Goal: Information Seeking & Learning: Learn about a topic

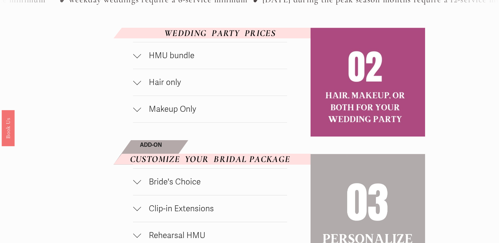
click at [184, 56] on span "HMU bundle" at bounding box center [214, 56] width 146 height 10
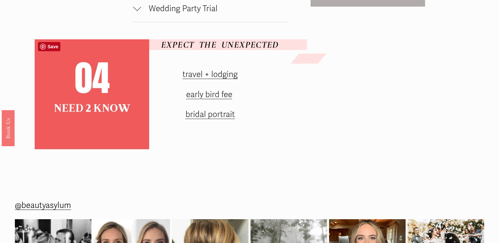
scroll to position [562, 0]
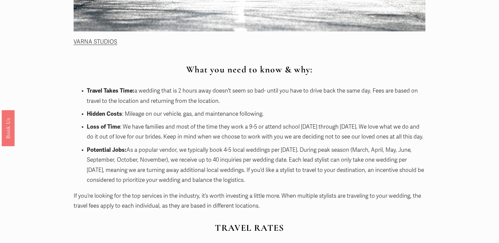
scroll to position [460, 0]
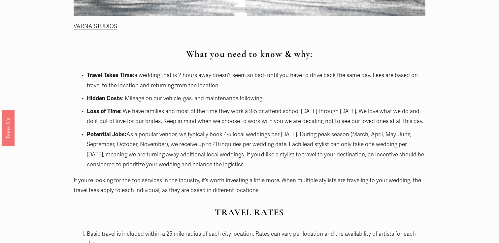
click at [137, 79] on p "Travel Takes Time: a wedding that is 2 hours away doesn't seem so bad- until yo…" at bounding box center [256, 80] width 339 height 20
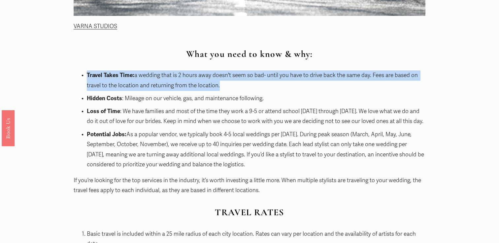
click at [135, 91] on ul "Travel Takes Time: a wedding that is 2 hours away doesn't seem so bad- until yo…" at bounding box center [250, 119] width 352 height 99
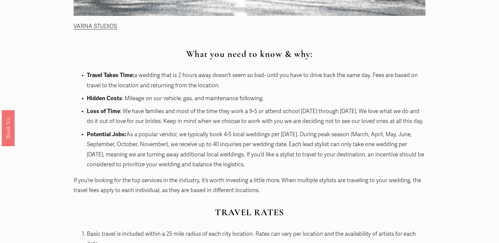
click at [135, 91] on ul "Travel Takes Time: a wedding that is 2 hours away doesn't seem so bad- until yo…" at bounding box center [250, 119] width 352 height 99
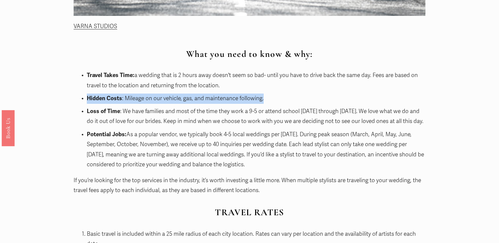
click at [132, 111] on p "Loss of Time : We have families and most of the time they work a 9-5 or attend …" at bounding box center [256, 116] width 339 height 20
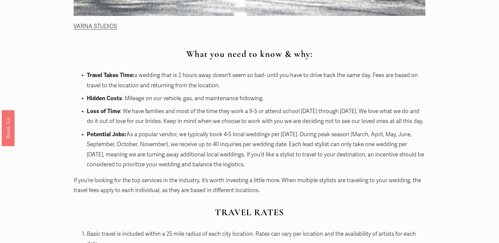
click at [132, 111] on p "Loss of Time : We have families and most of the time they work a 9-5 or attend …" at bounding box center [256, 116] width 339 height 20
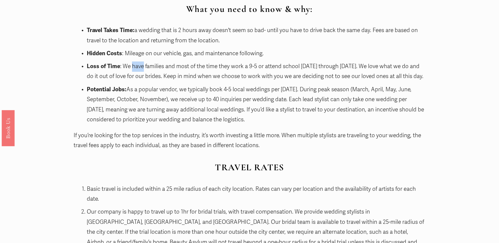
scroll to position [636, 0]
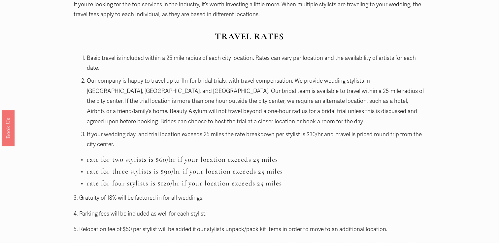
click at [150, 92] on p "Our company is happy to travel up to 1hr for bridal trials, with travel compens…" at bounding box center [256, 101] width 339 height 51
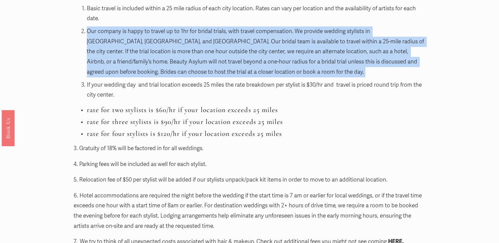
scroll to position [714, 0]
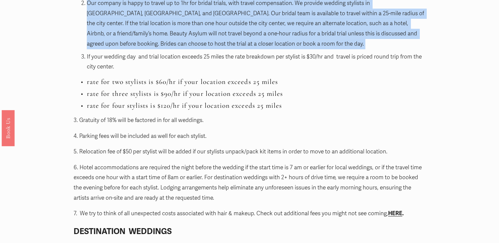
click at [163, 84] on h3 "rate for two stylists is $60/hr if your location exceeds 25 miles" at bounding box center [256, 82] width 339 height 8
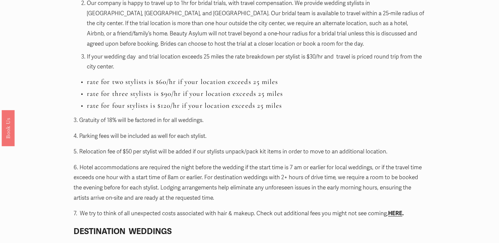
click at [163, 84] on h3 "rate for two stylists is $60/hr if your location exceeds 25 miles" at bounding box center [256, 82] width 339 height 8
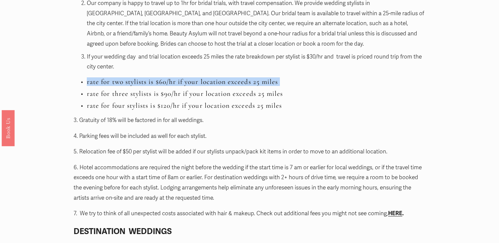
click at [179, 77] on div "What you need to know & why: Travel Takes Time: a wedding that is 2 hours away …" at bounding box center [250, 40] width 352 height 491
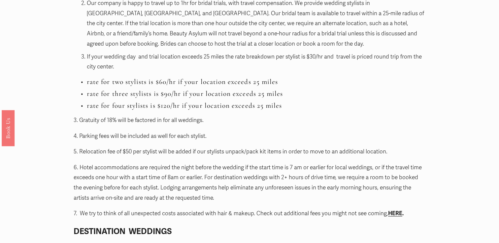
click at [179, 77] on div "What you need to know & why: Travel Takes Time: a wedding that is 2 hours away …" at bounding box center [250, 40] width 352 height 491
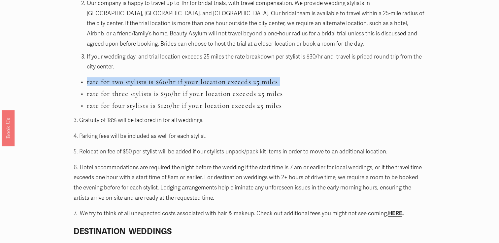
click at [173, 88] on ul "rate for two stylists is $60/hr if your location exceeds 25 miles rate for thre…" at bounding box center [250, 94] width 352 height 32
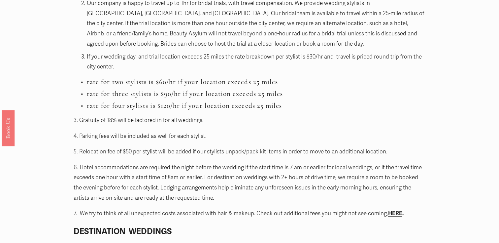
click at [173, 88] on ul "rate for two stylists is $60/hr if your location exceeds 25 miles rate for thre…" at bounding box center [250, 94] width 352 height 32
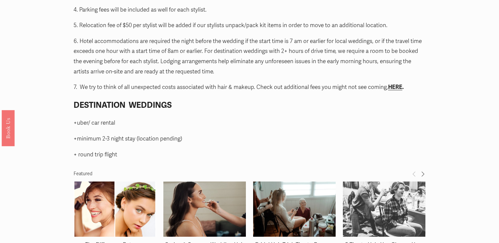
scroll to position [932, 0]
